Goal: Register for event/course

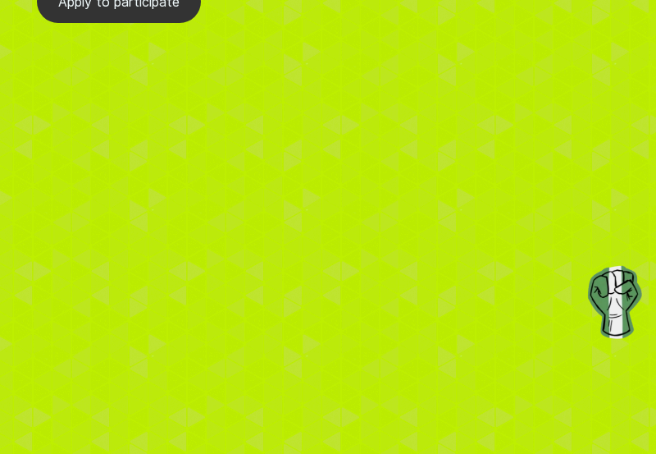
scroll to position [6653, 0]
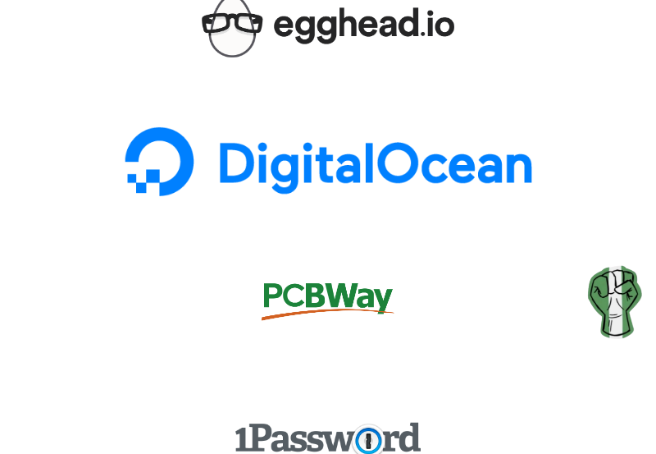
click at [290, 262] on img at bounding box center [328, 297] width 167 height 70
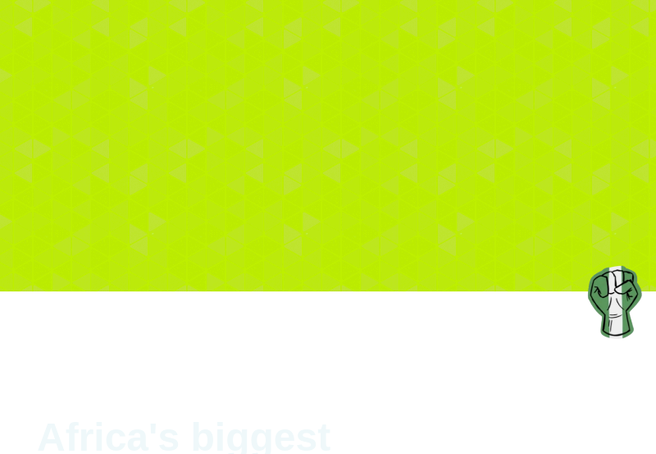
scroll to position [5841, 0]
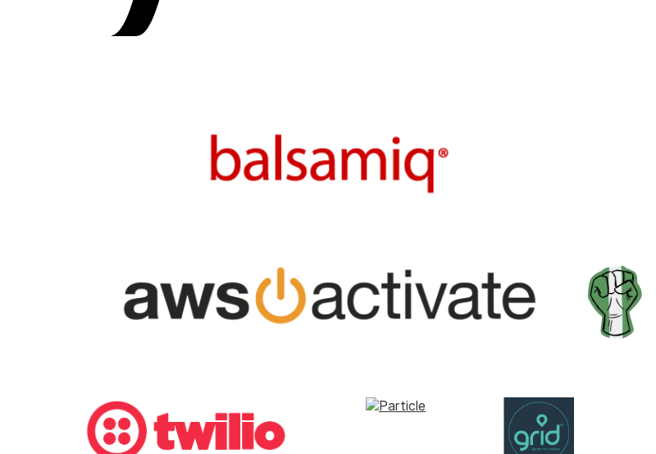
click at [244, 262] on img at bounding box center [328, 297] width 434 height 70
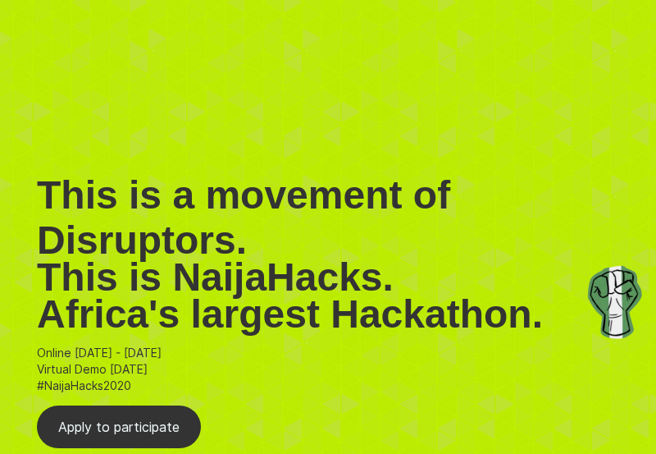
scroll to position [5705, 0]
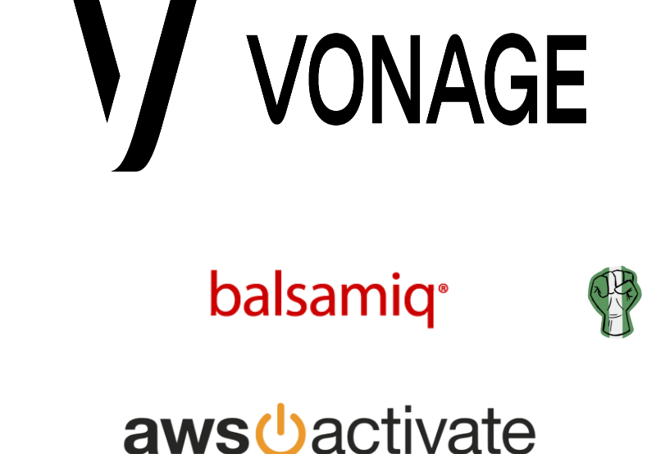
click at [174, 229] on link at bounding box center [328, 296] width 308 height 135
